Goal: Transaction & Acquisition: Book appointment/travel/reservation

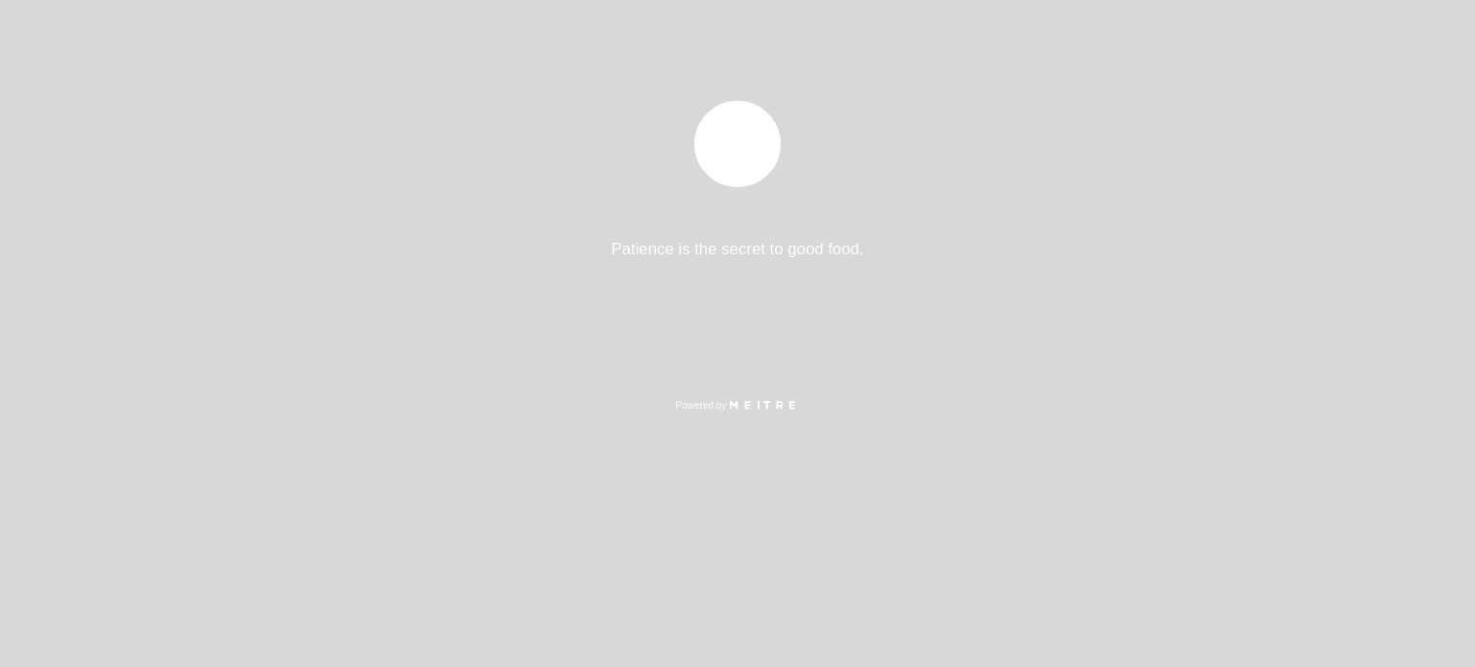
select select "pt"
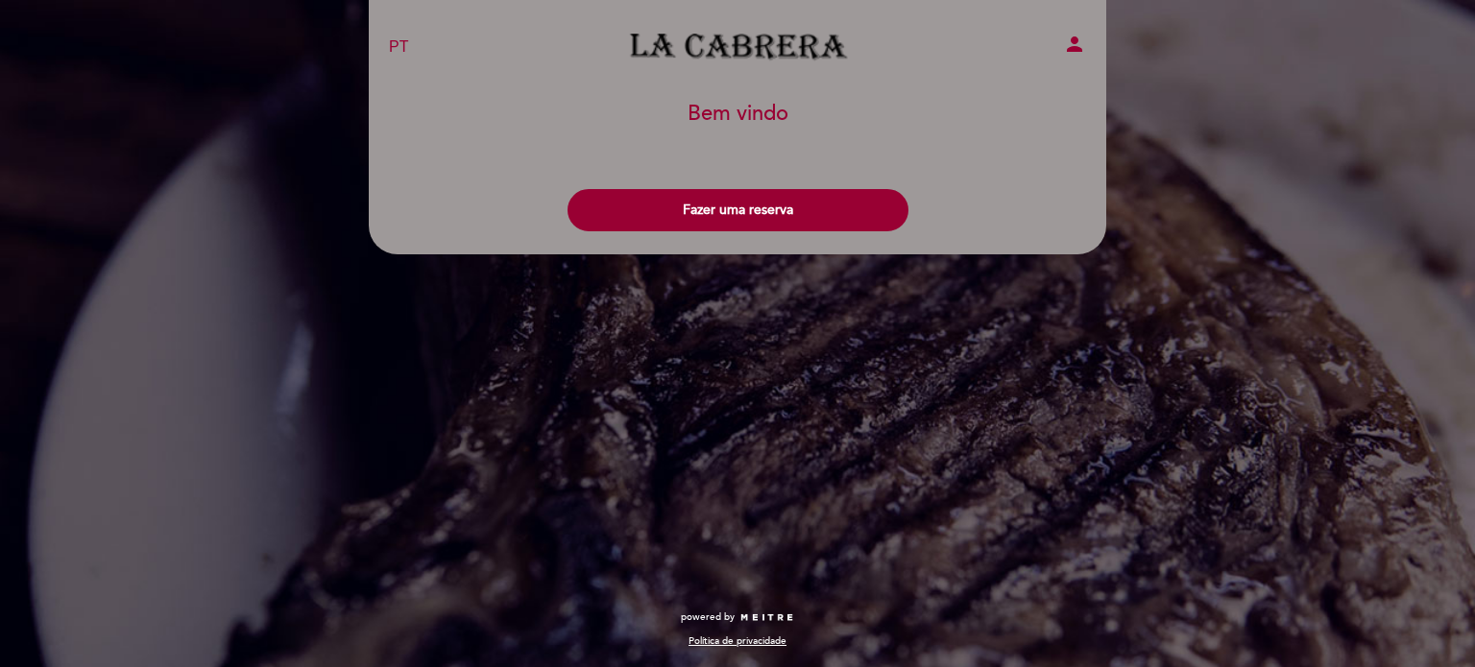
click at [703, 241] on header "EN ES PT La Cabrera Palermo person Bem vindo Bem vindo, Mudar usuário Fazer uma…" at bounding box center [737, 127] width 737 height 254
click at [707, 235] on div "Fazer uma reserva" at bounding box center [737, 205] width 739 height 71
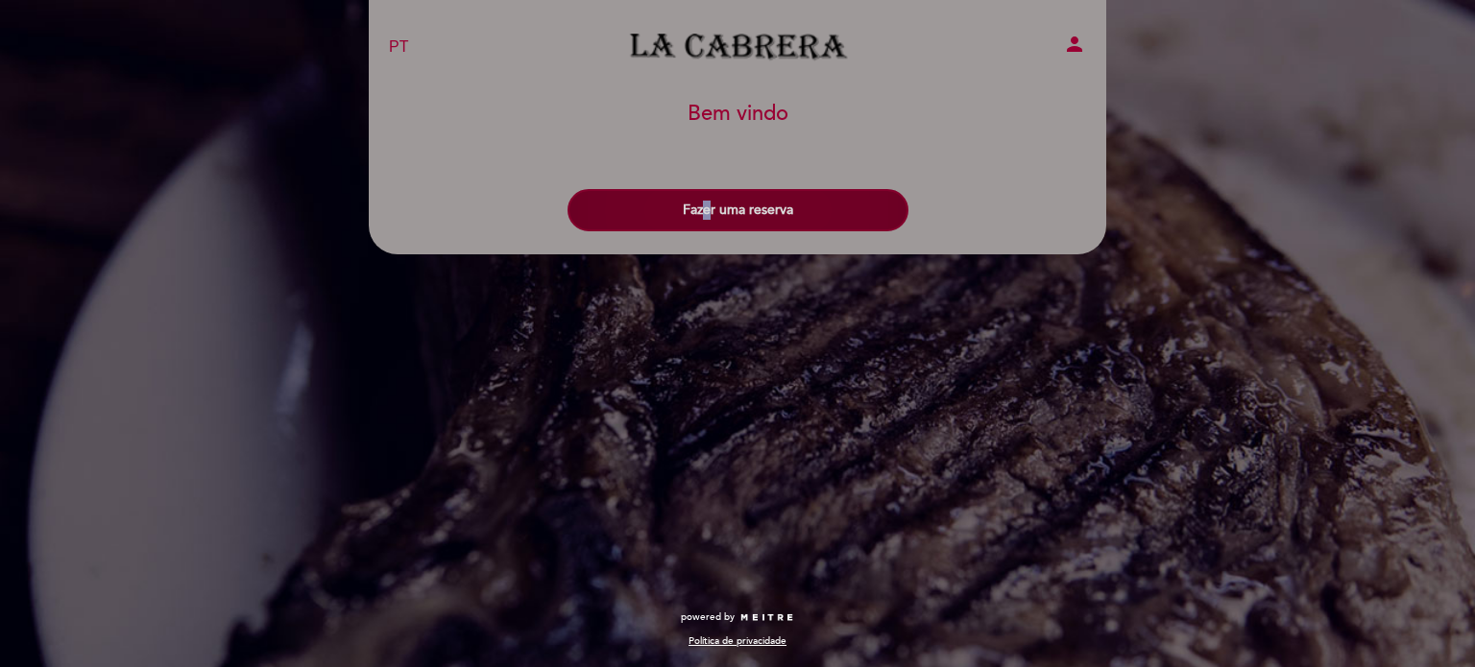
click at [714, 217] on button "Fazer uma reserva" at bounding box center [737, 210] width 341 height 42
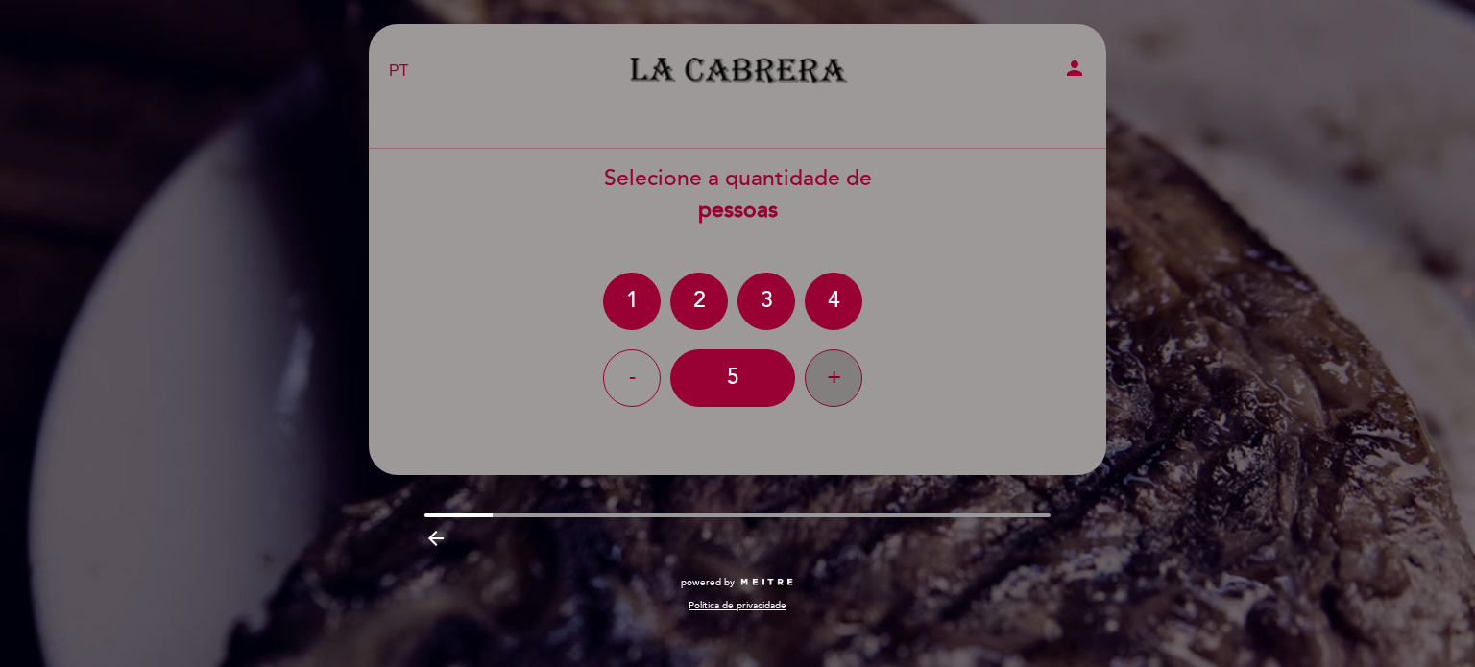
click at [816, 367] on div "+" at bounding box center [834, 378] width 58 height 58
click at [736, 383] on div "6" at bounding box center [732, 378] width 125 height 58
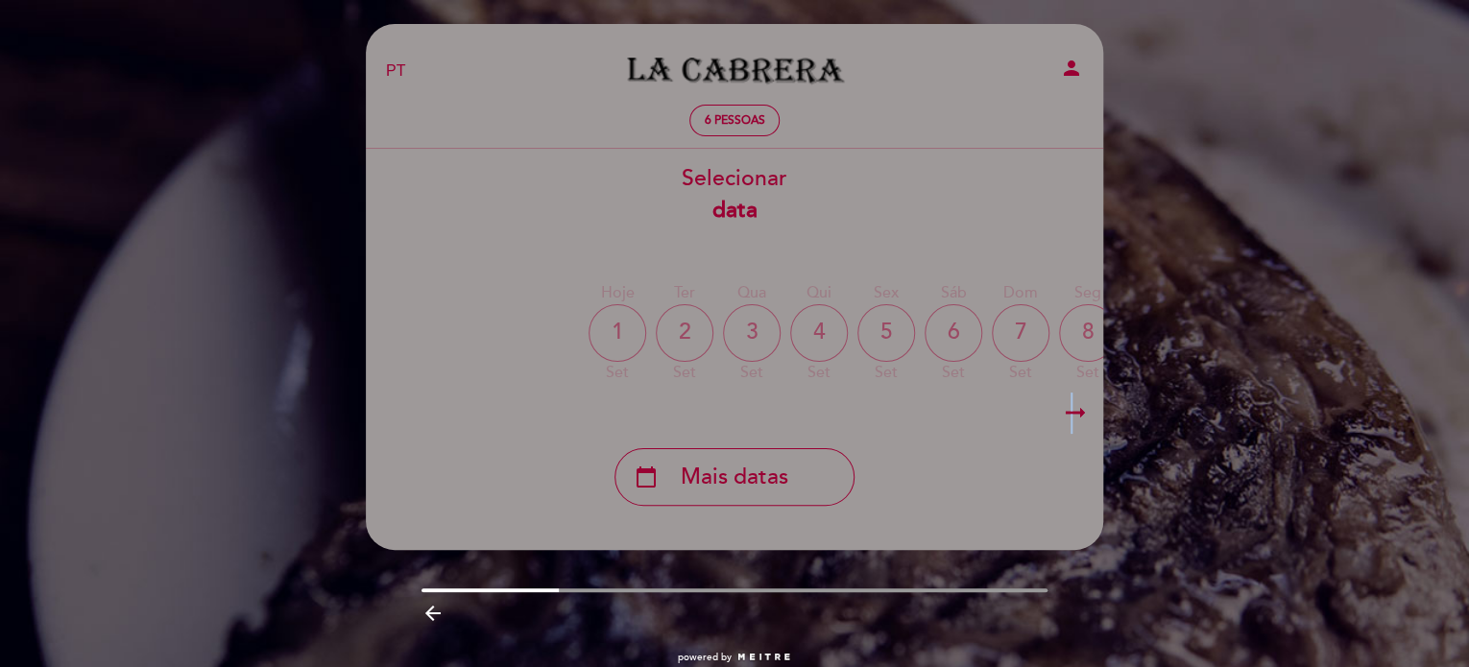
click at [1071, 410] on icon "arrow_right_alt" at bounding box center [1075, 413] width 29 height 41
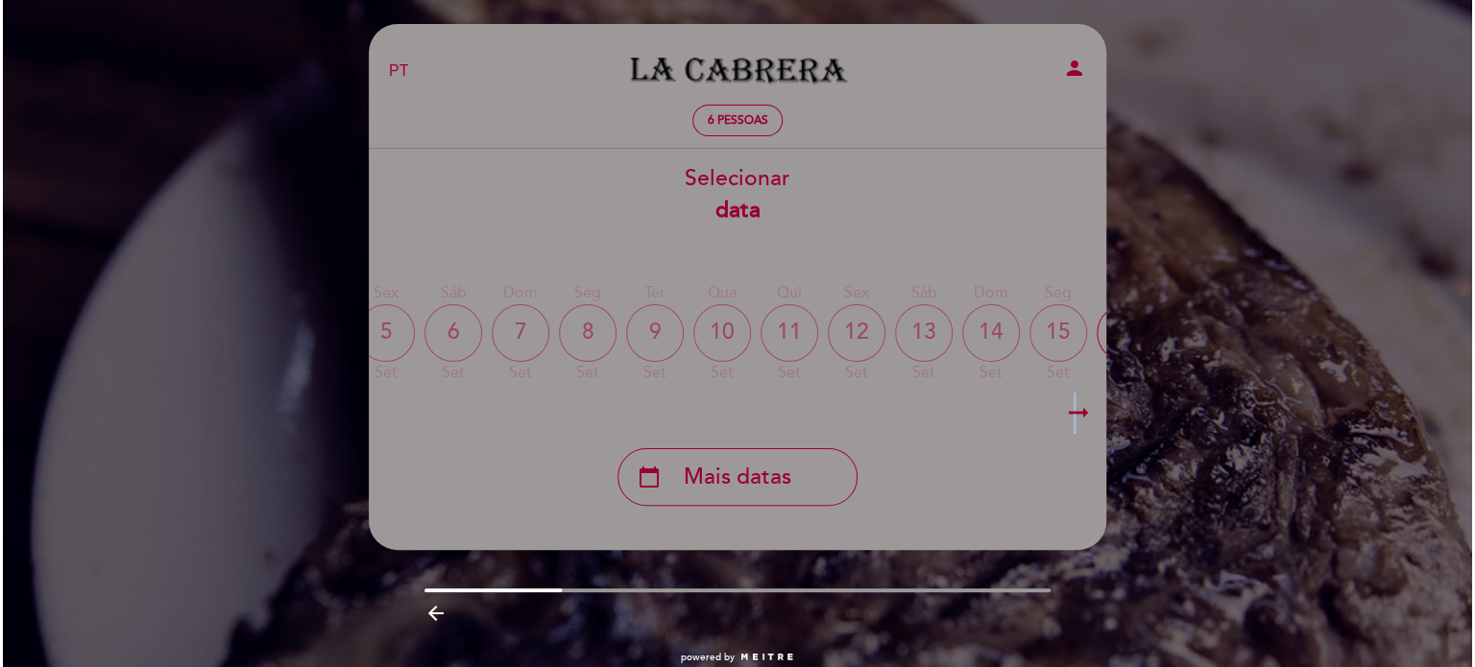
scroll to position [0, 560]
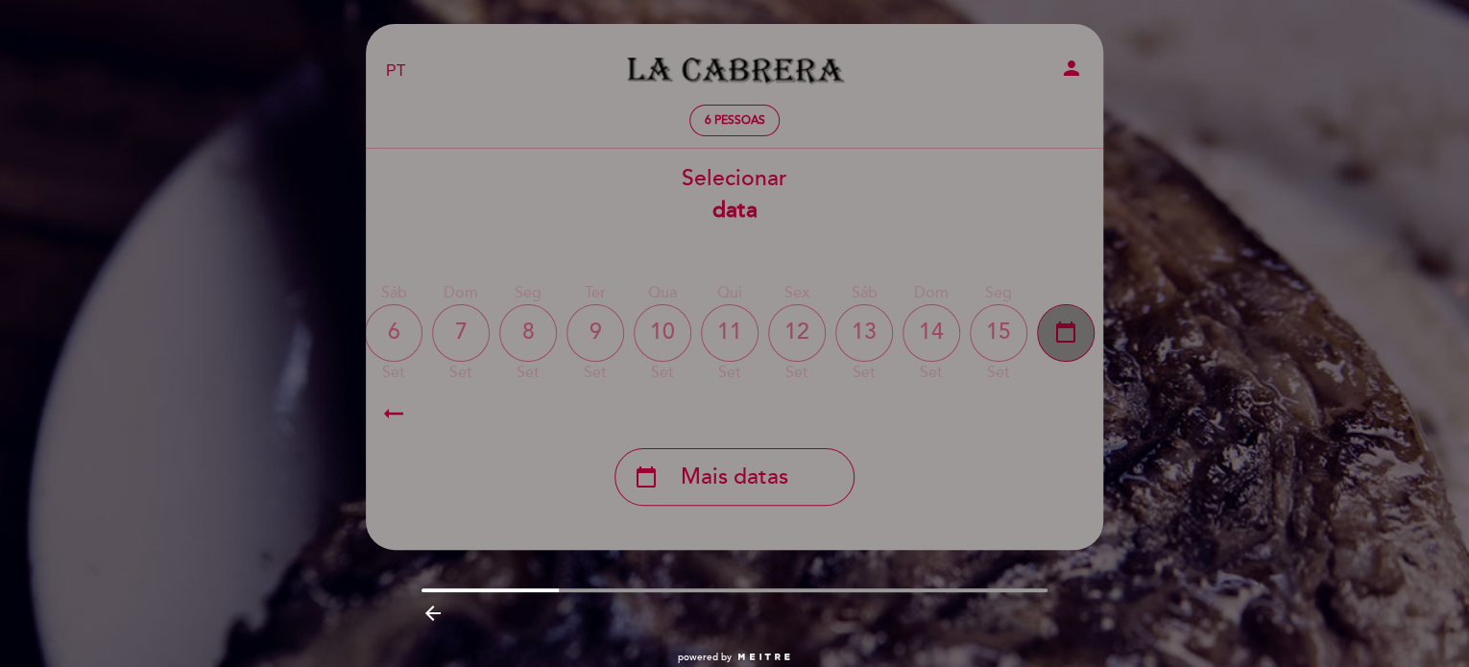
click at [1075, 333] on icon "calendar_today" at bounding box center [1065, 332] width 23 height 33
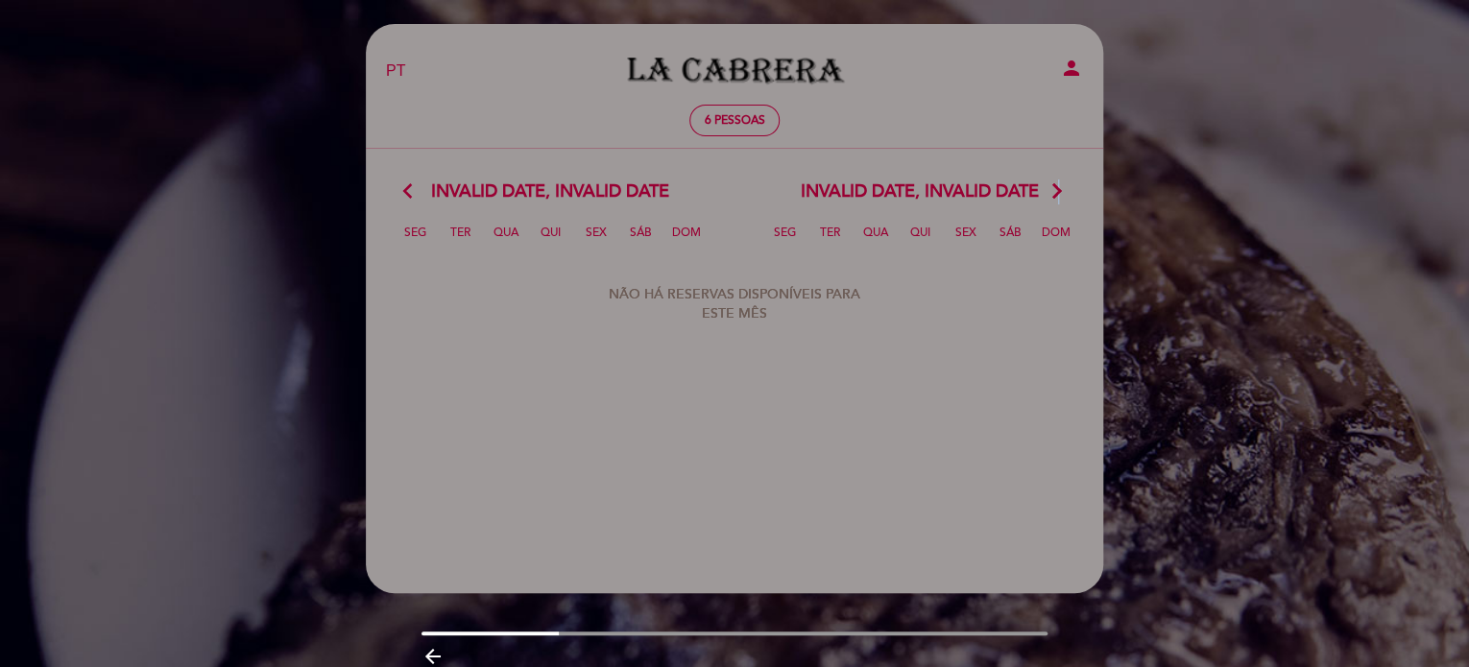
click at [1053, 187] on icon "arrow_forward_ios" at bounding box center [1056, 192] width 17 height 25
click at [1054, 188] on icon "arrow_forward_ios" at bounding box center [1056, 192] width 17 height 25
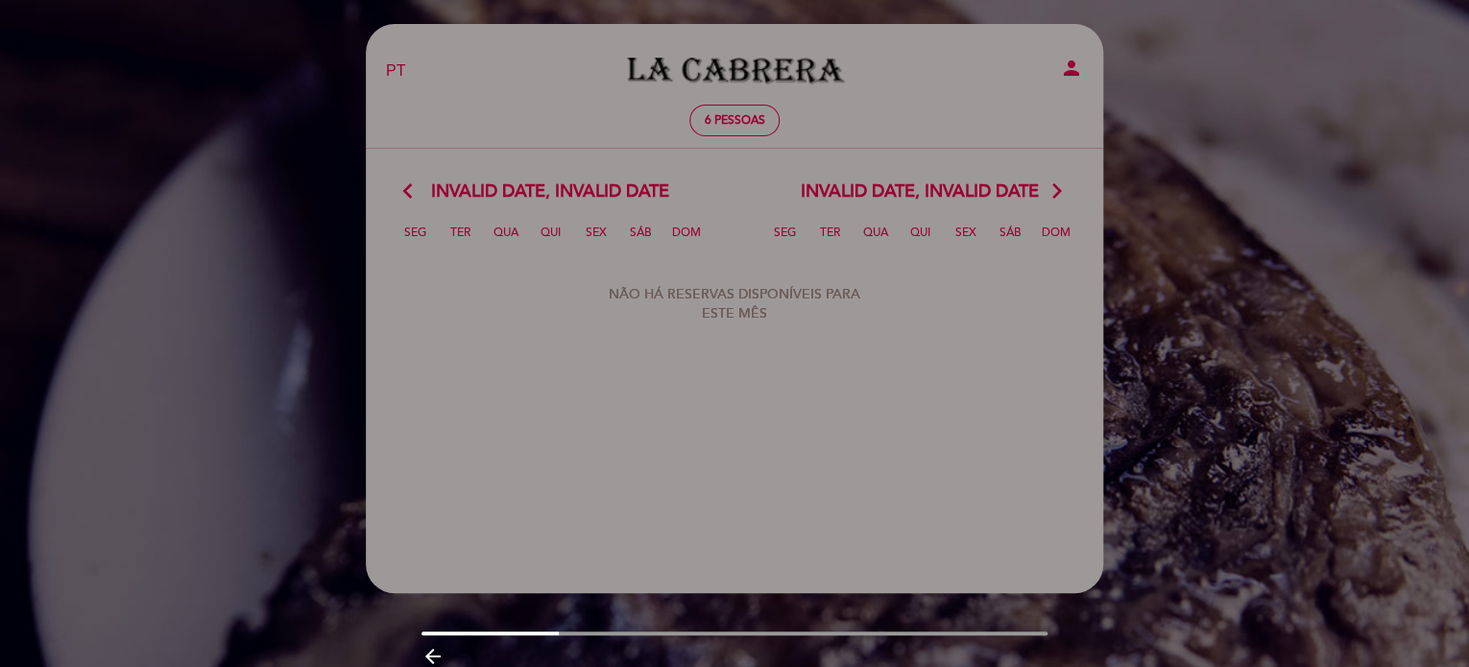
click at [1188, 171] on div "EN ES PT La Cabrera Palermo person 6 pessoas Bem vindo Bem vindo, Mudar usuário…" at bounding box center [734, 375] width 1469 height 750
drag, startPoint x: 531, startPoint y: 633, endPoint x: 776, endPoint y: 624, distance: 245.0
click at [776, 624] on div "EN ES PT La Cabrera Palermo person 6 pessoas Bem vindo Bem vindo, Mudar usuário…" at bounding box center [734, 387] width 766 height 726
click at [789, 637] on div "arrow_backward" at bounding box center [734, 655] width 766 height 39
click at [791, 633] on div at bounding box center [734, 634] width 627 height 4
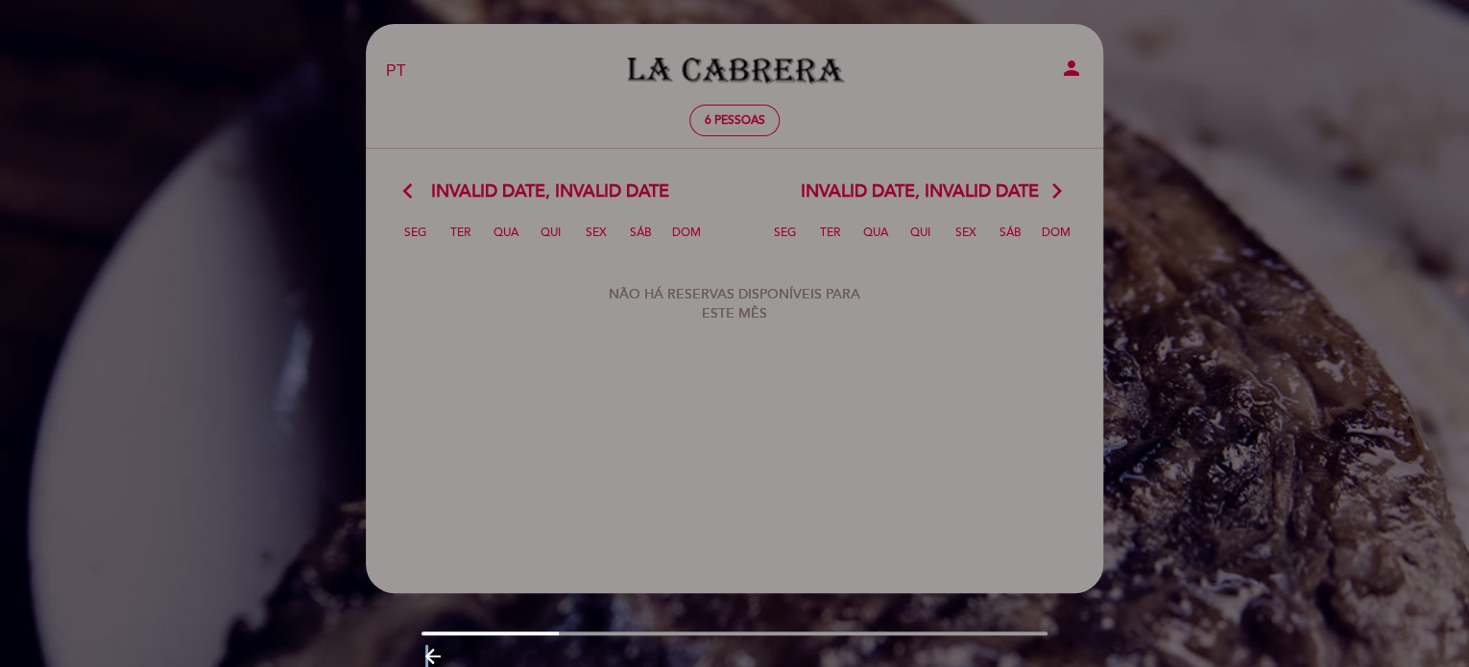
click at [426, 651] on icon "arrow_backward" at bounding box center [432, 656] width 23 height 23
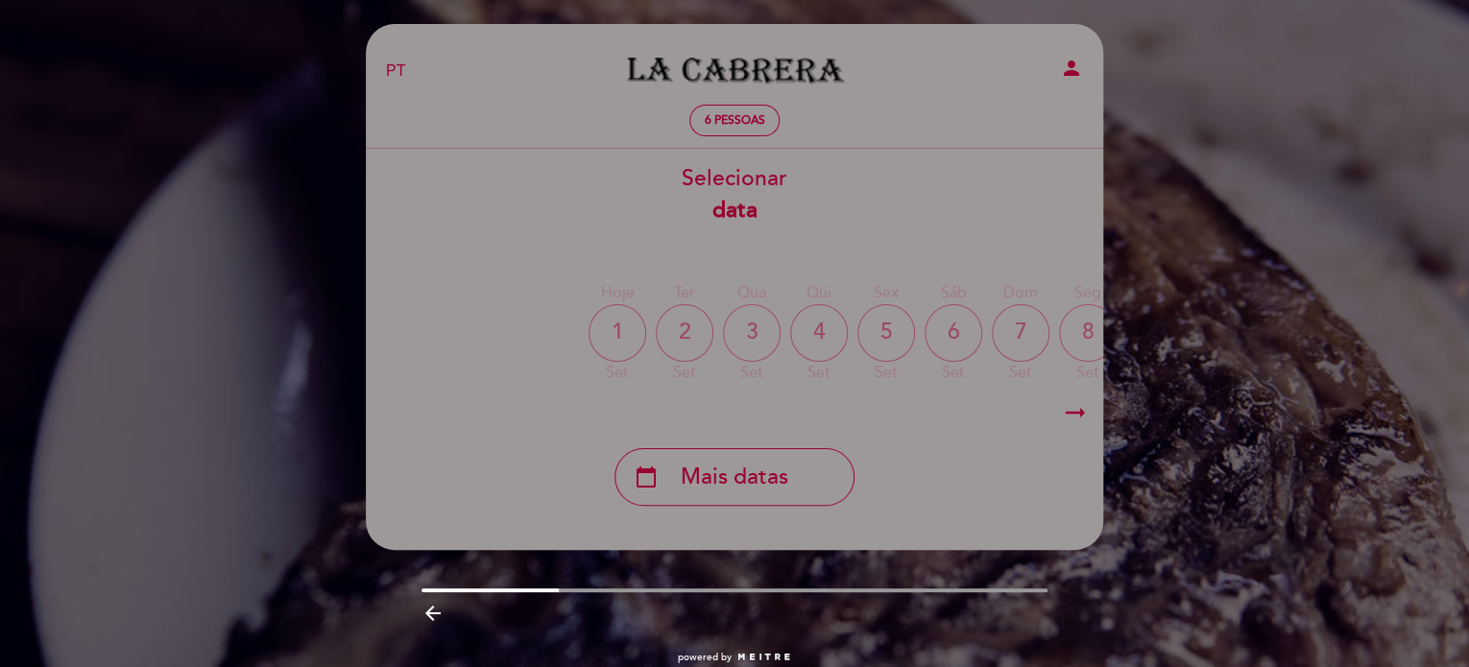
click at [438, 610] on icon "arrow_backward" at bounding box center [432, 613] width 23 height 23
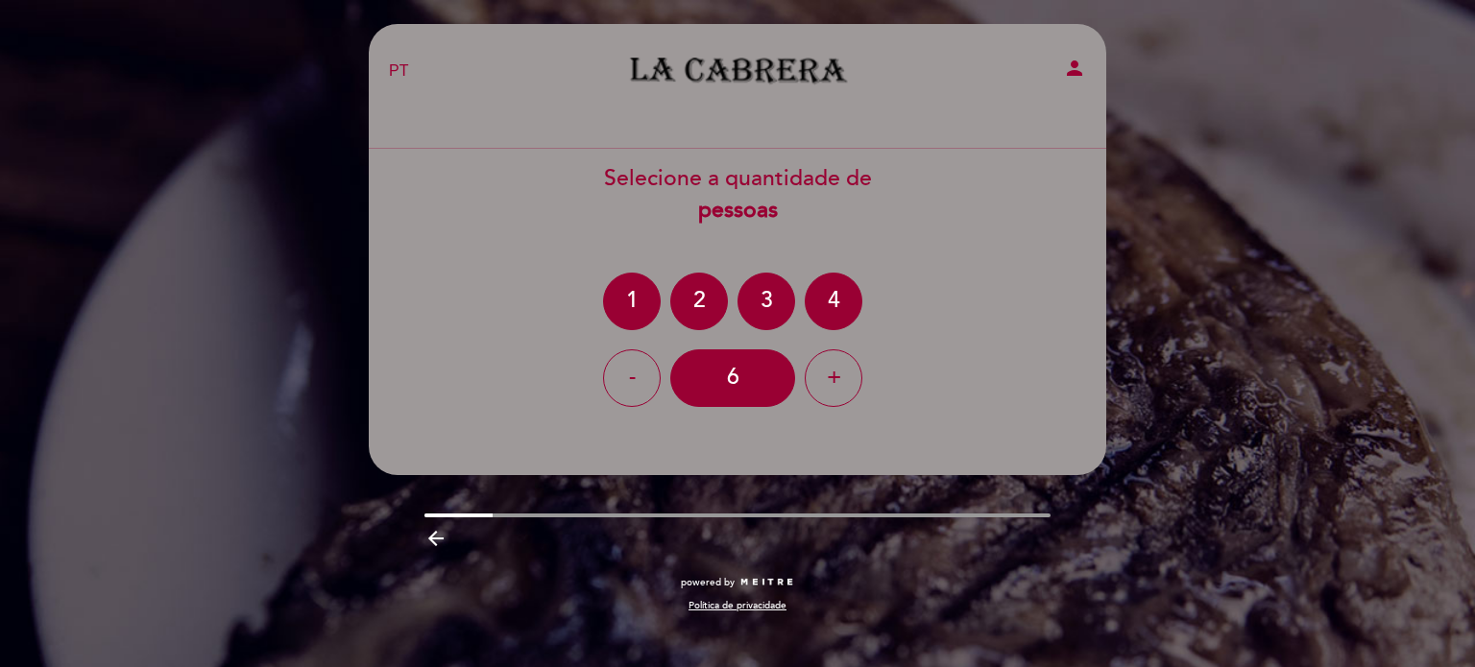
click at [438, 610] on div "Política de privacidade" at bounding box center [737, 605] width 627 height 13
click at [447, 543] on icon "arrow_backward" at bounding box center [435, 538] width 23 height 23
